Goal: Information Seeking & Learning: Learn about a topic

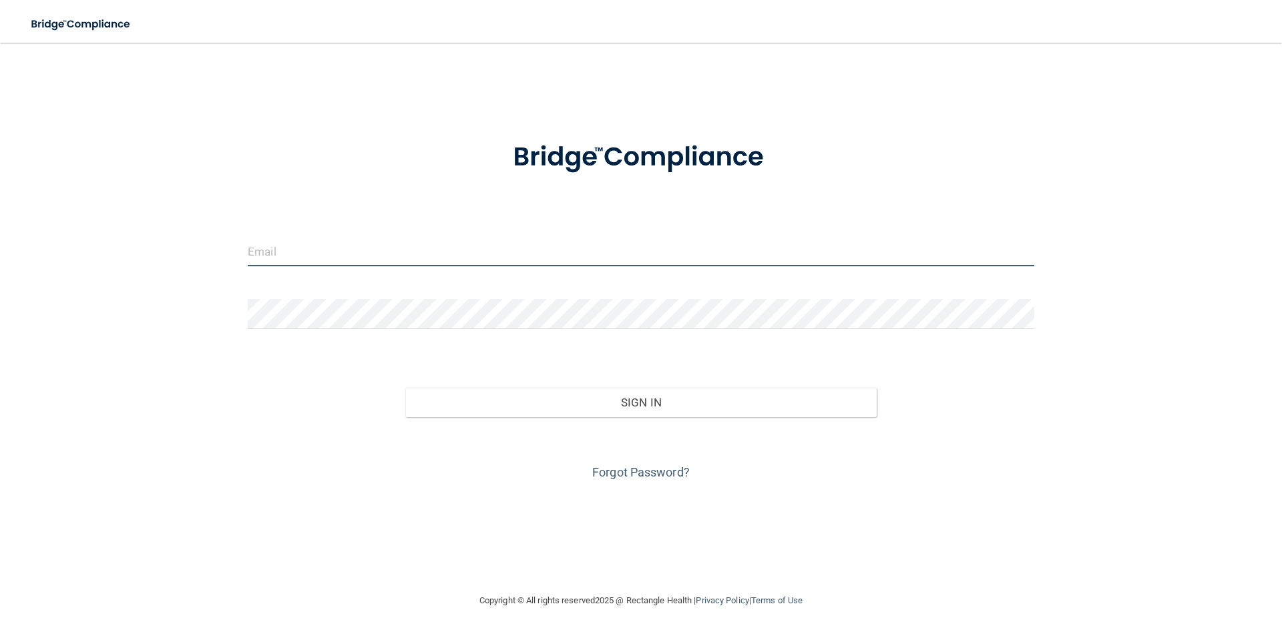
click at [419, 261] on input "email" at bounding box center [641, 251] width 786 height 30
type input "[EMAIL_ADDRESS][DOMAIN_NAME]"
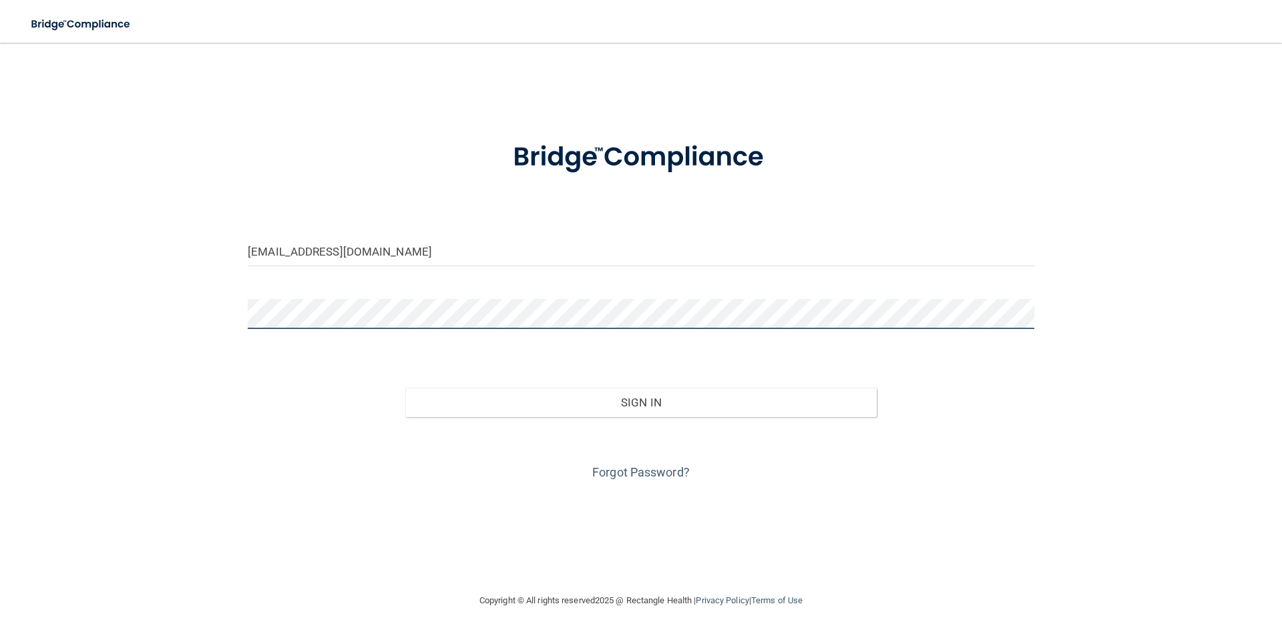
click at [405, 388] on button "Sign In" at bounding box center [641, 402] width 472 height 29
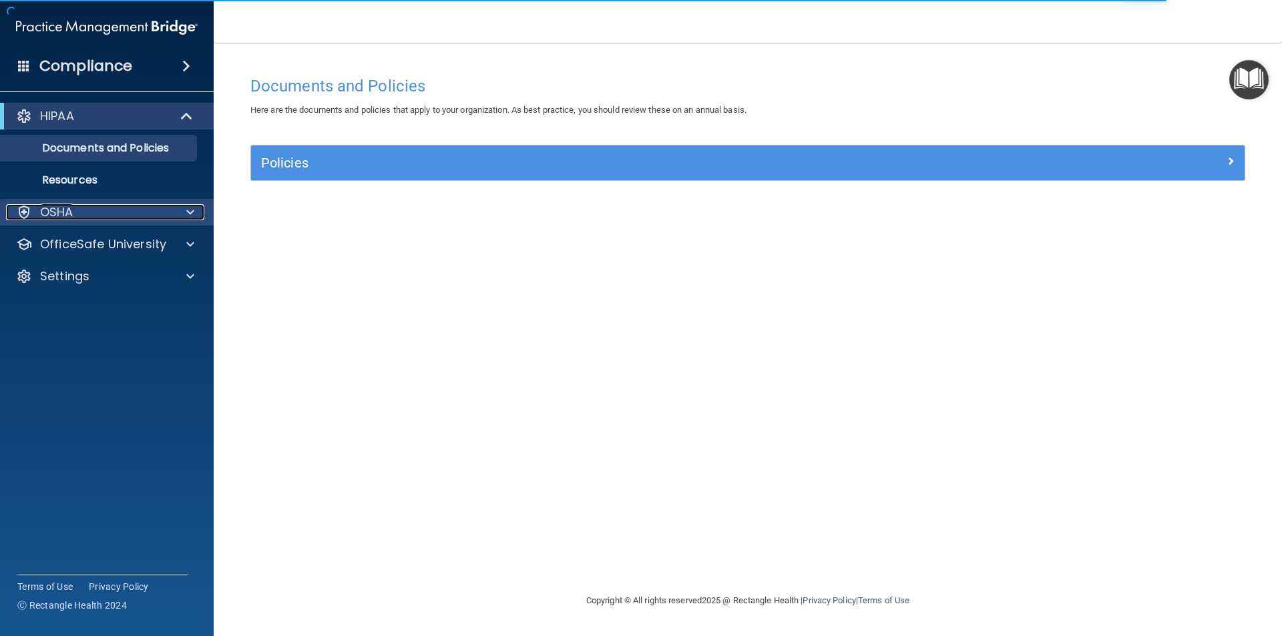
click at [102, 214] on div "OSHA" at bounding box center [89, 212] width 166 height 16
click at [193, 210] on span at bounding box center [190, 212] width 8 height 16
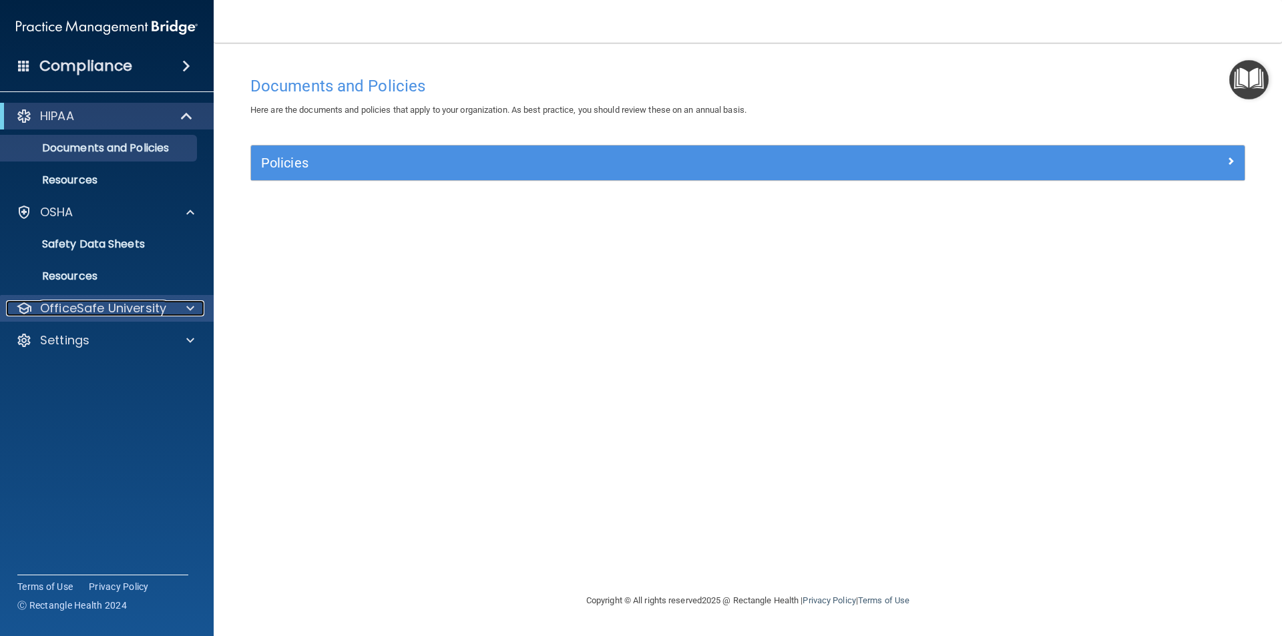
click at [187, 306] on span at bounding box center [190, 308] width 8 height 16
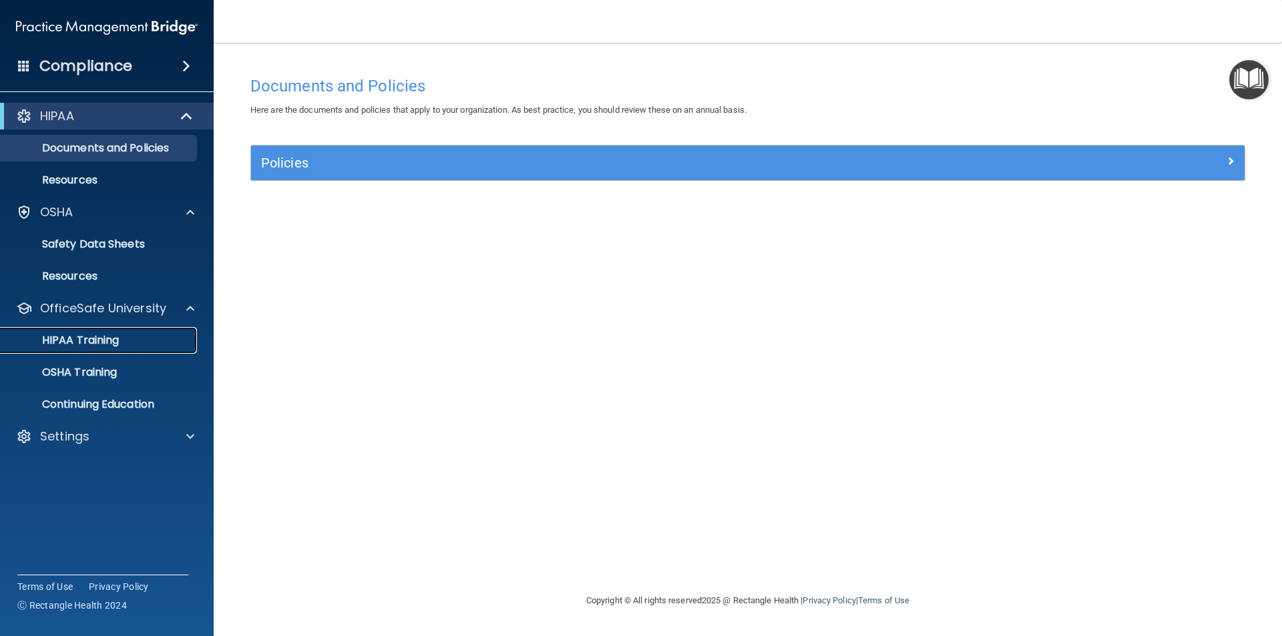
click at [164, 341] on div "HIPAA Training" at bounding box center [100, 340] width 182 height 13
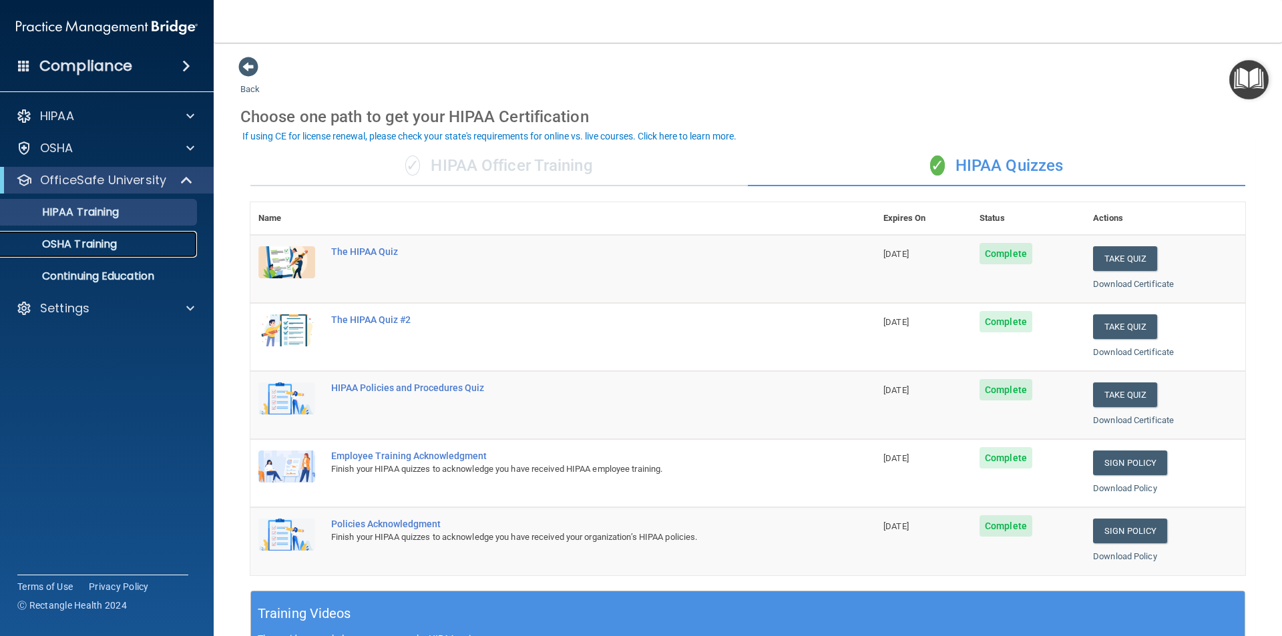
click at [115, 246] on p "OSHA Training" at bounding box center [63, 244] width 108 height 13
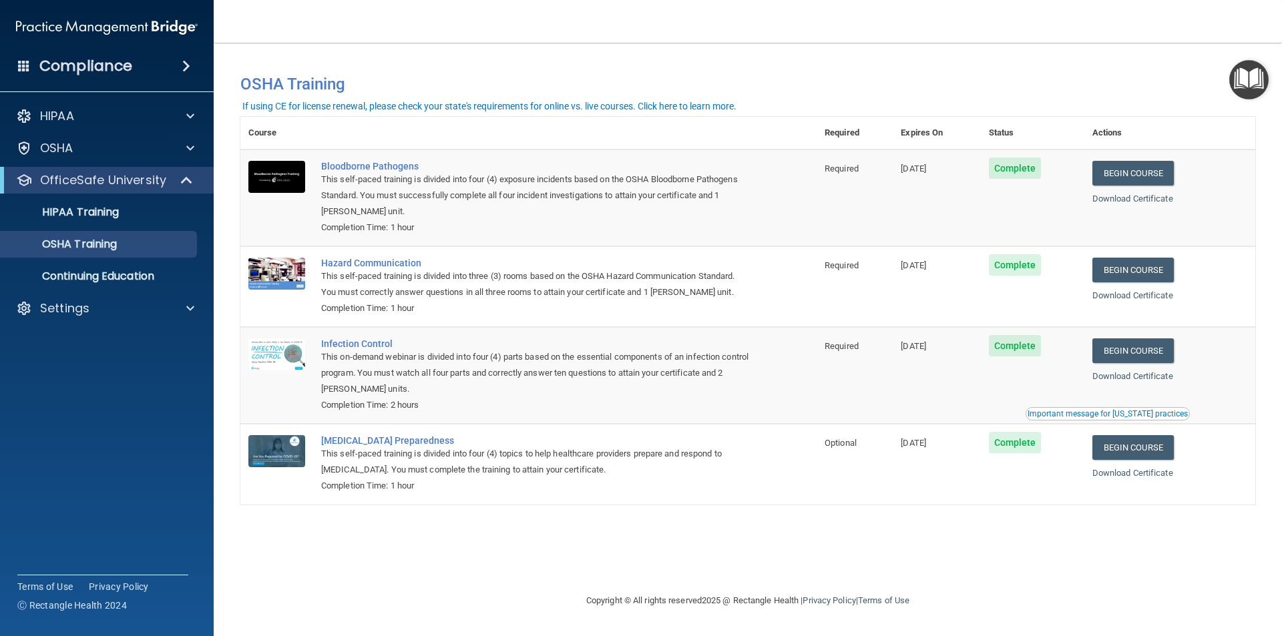
click at [1028, 349] on span "Complete" at bounding box center [1015, 345] width 53 height 21
click at [995, 384] on td "Complete" at bounding box center [1032, 375] width 103 height 97
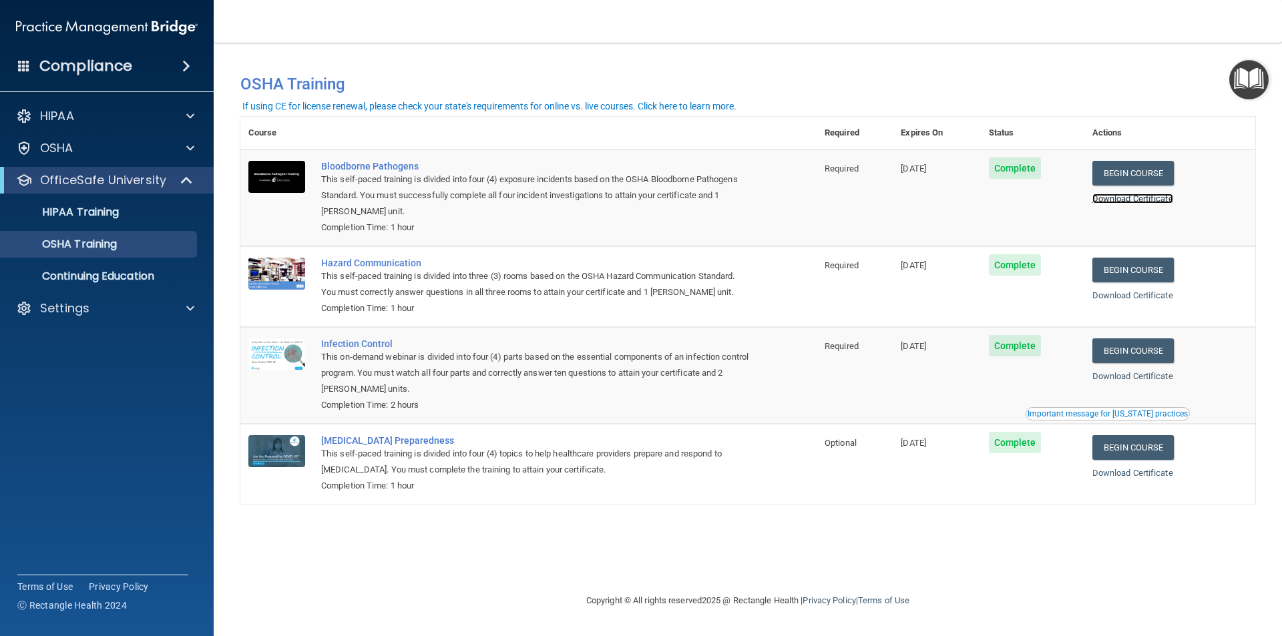
click at [1155, 201] on link "Download Certificate" at bounding box center [1132, 199] width 81 height 10
click at [157, 280] on p "Continuing Education" at bounding box center [100, 276] width 182 height 13
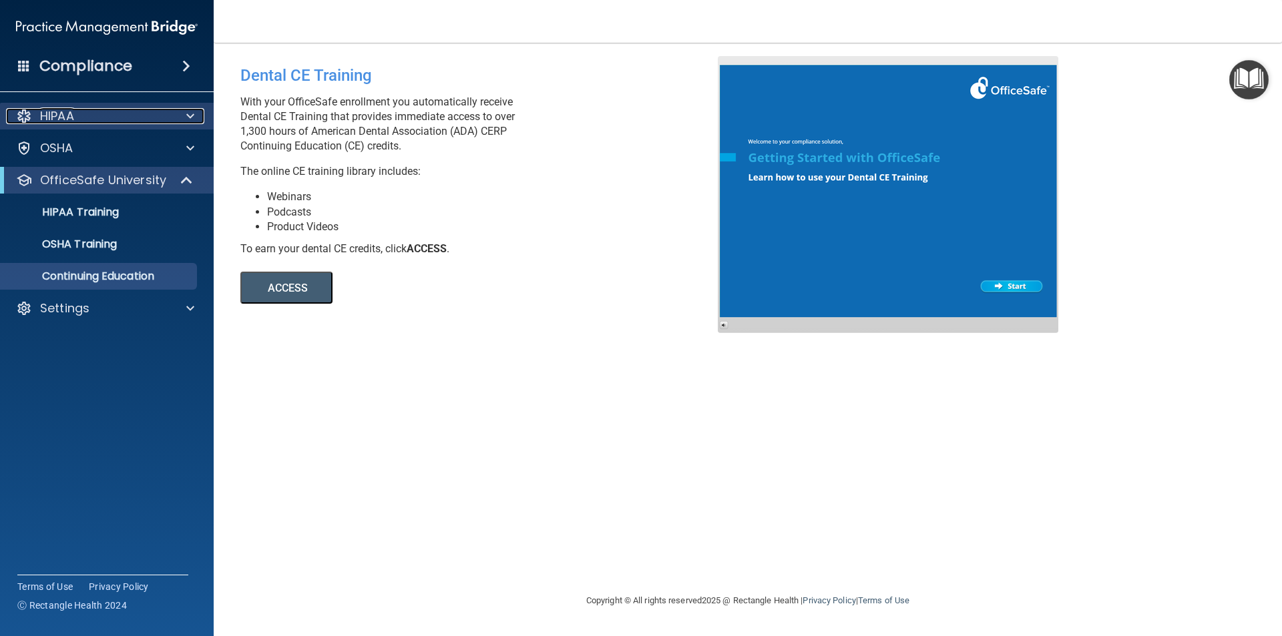
click at [190, 116] on span at bounding box center [190, 116] width 8 height 16
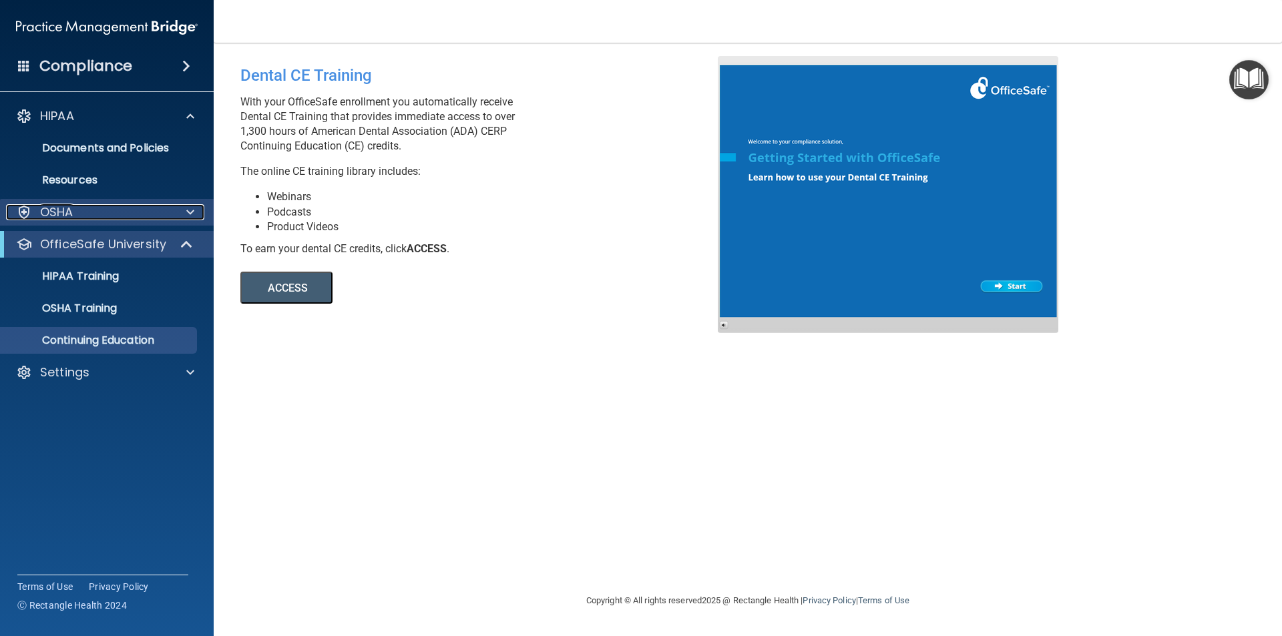
click at [194, 216] on span at bounding box center [190, 212] width 8 height 16
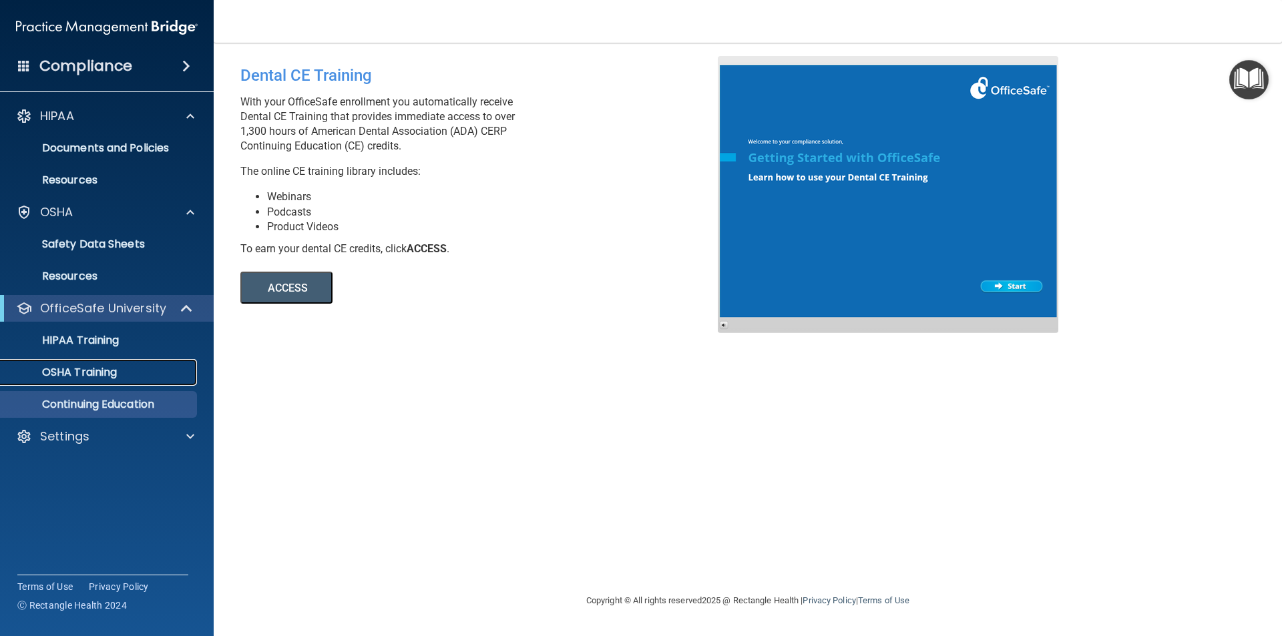
click at [69, 373] on p "OSHA Training" at bounding box center [63, 372] width 108 height 13
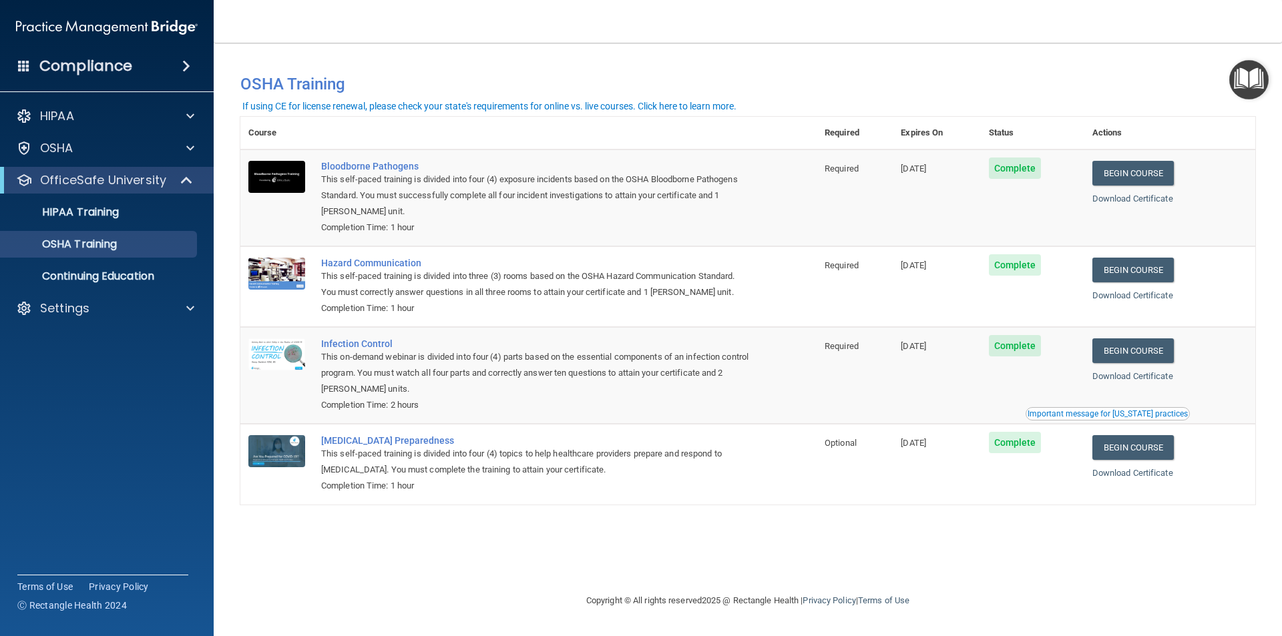
click at [138, 390] on accordion "HIPAA Documents and Policies Report an Incident Business Associates Emergency P…" at bounding box center [107, 280] width 214 height 366
